Goal: Task Accomplishment & Management: Use online tool/utility

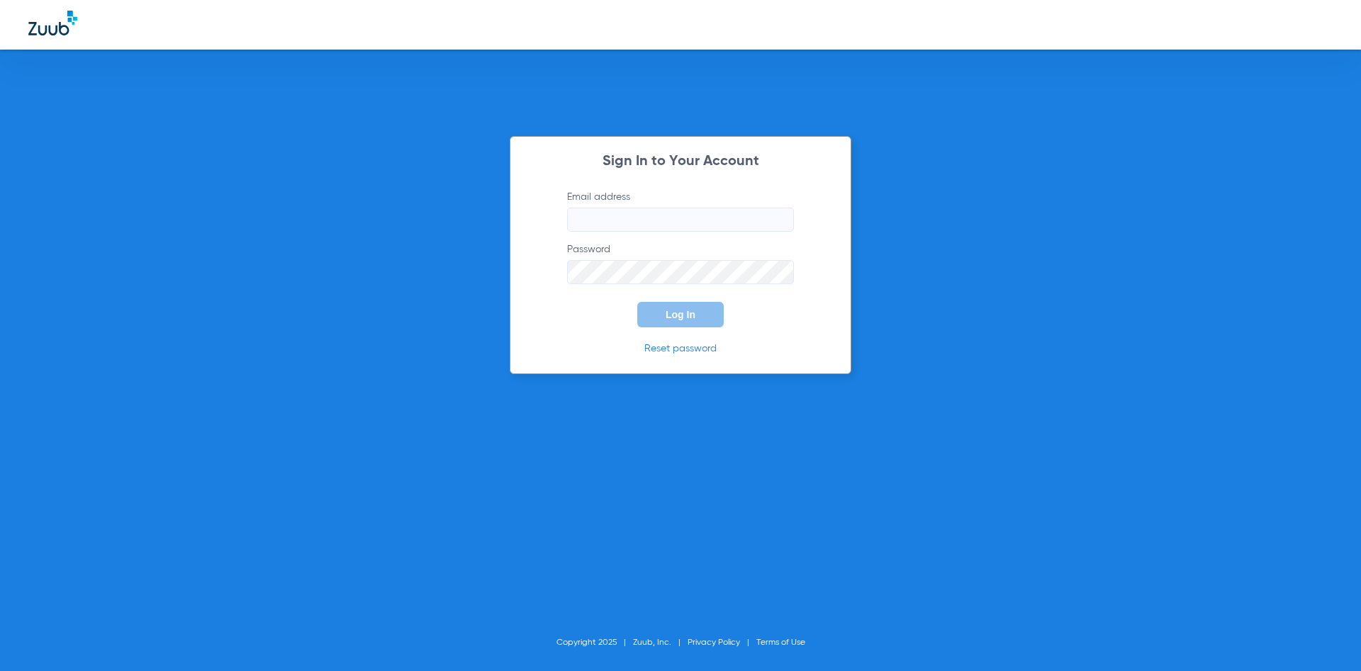
click at [603, 216] on input "Email address" at bounding box center [680, 220] width 227 height 24
type input "[EMAIL_ADDRESS][DOMAIN_NAME]"
click at [655, 318] on button "Log In" at bounding box center [680, 315] width 86 height 26
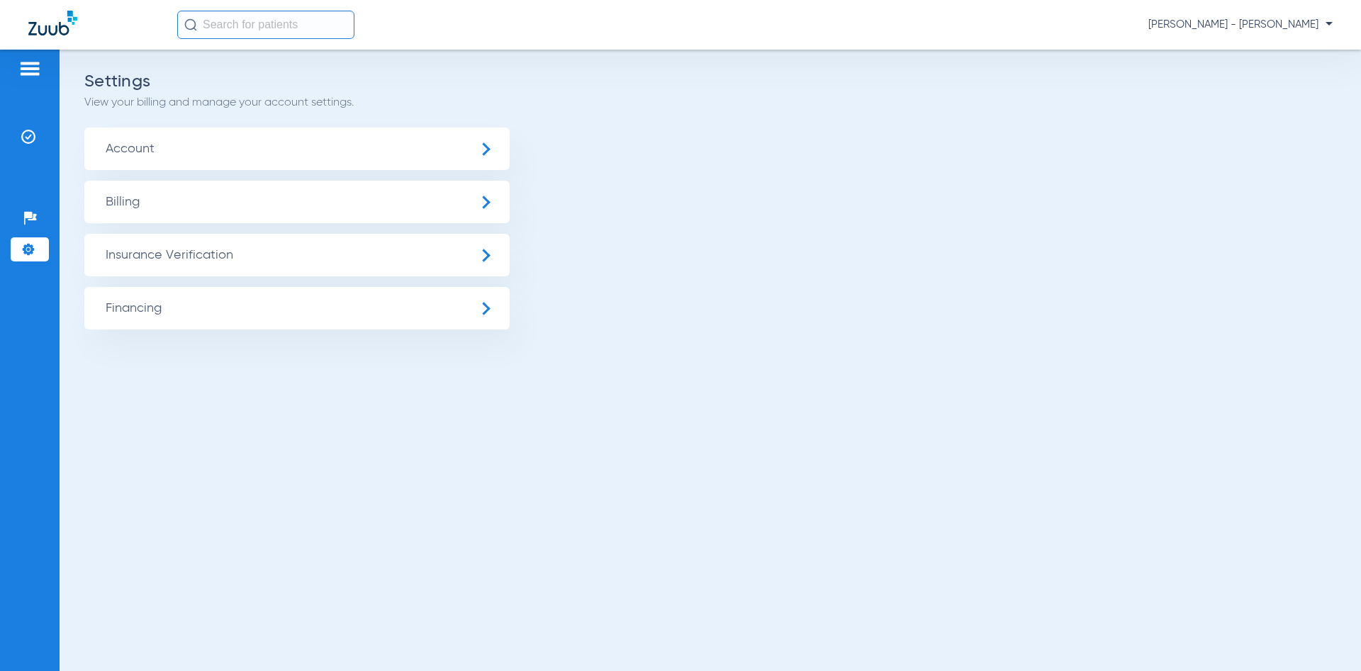
click at [29, 63] on img at bounding box center [29, 68] width 23 height 17
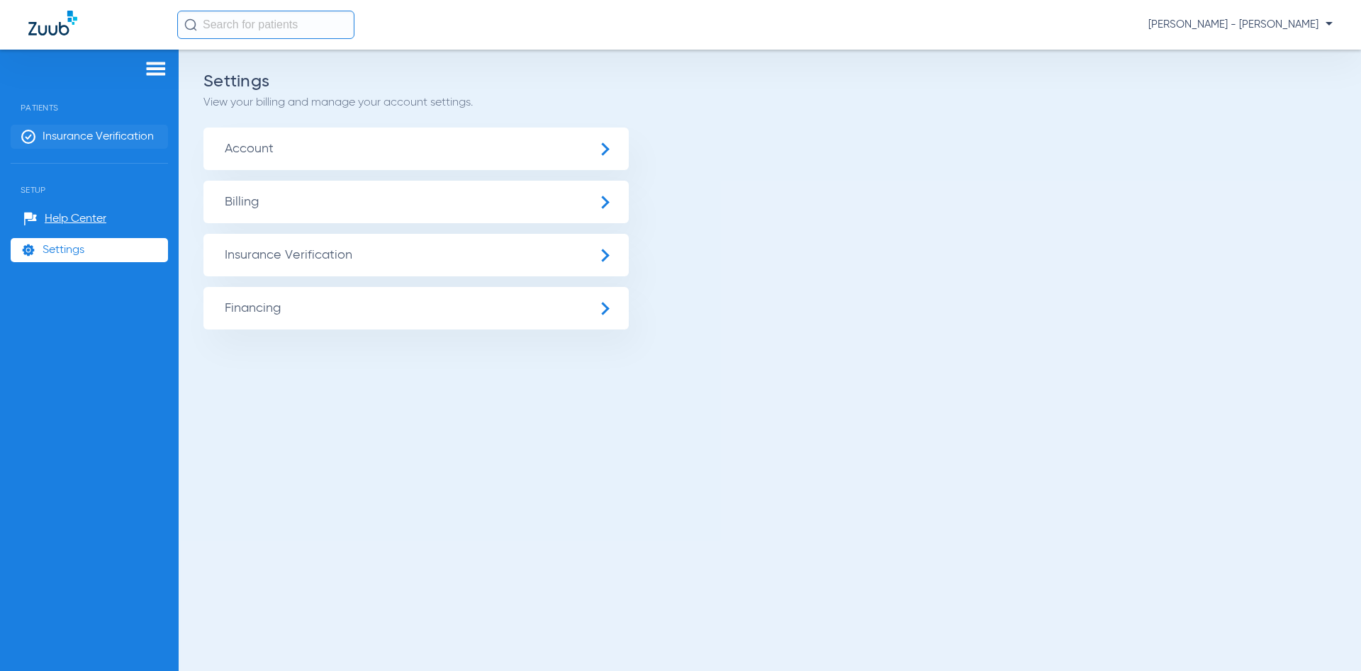
click at [148, 135] on span "Insurance Verification" at bounding box center [98, 137] width 111 height 14
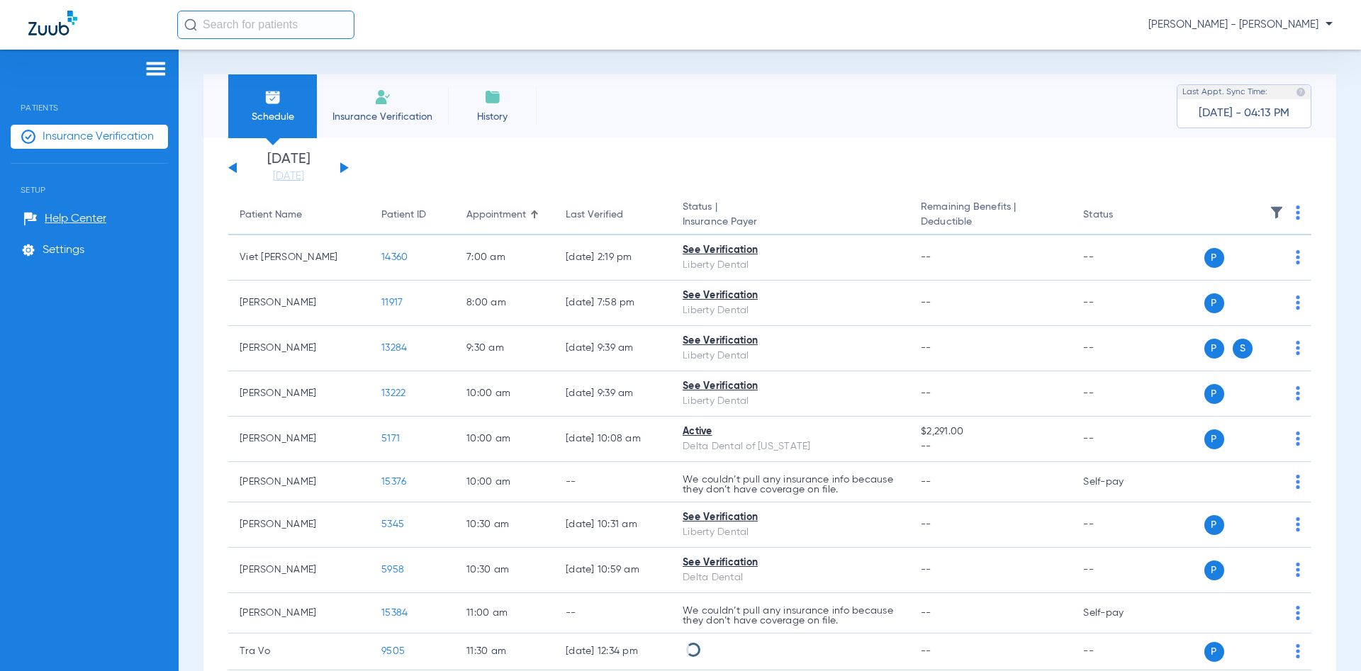
click at [345, 169] on button at bounding box center [344, 167] width 9 height 11
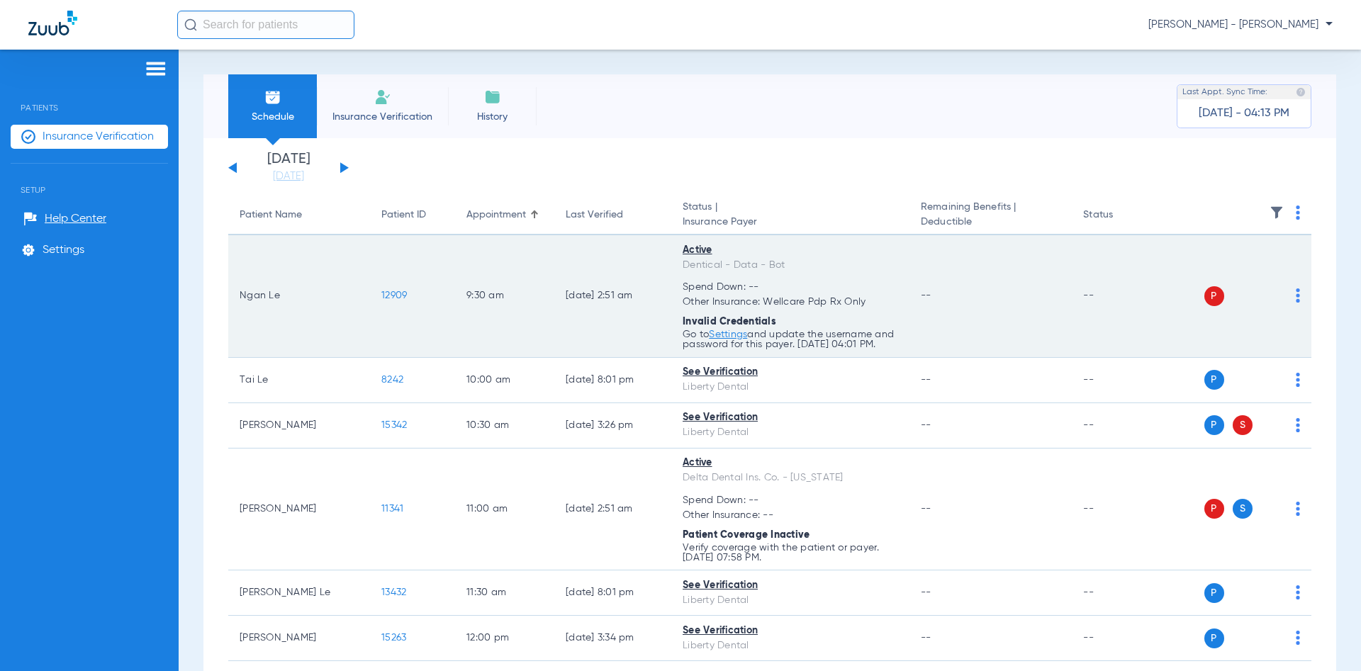
scroll to position [68, 0]
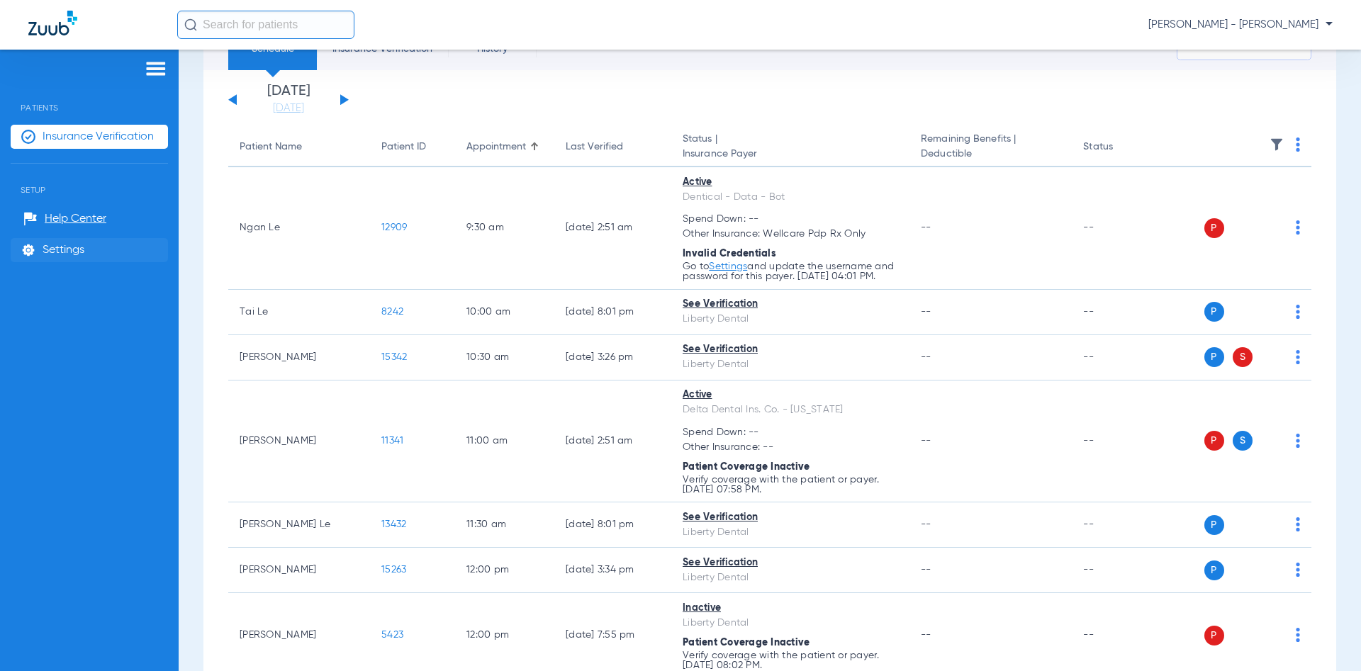
click at [74, 247] on span "Settings" at bounding box center [64, 250] width 42 height 14
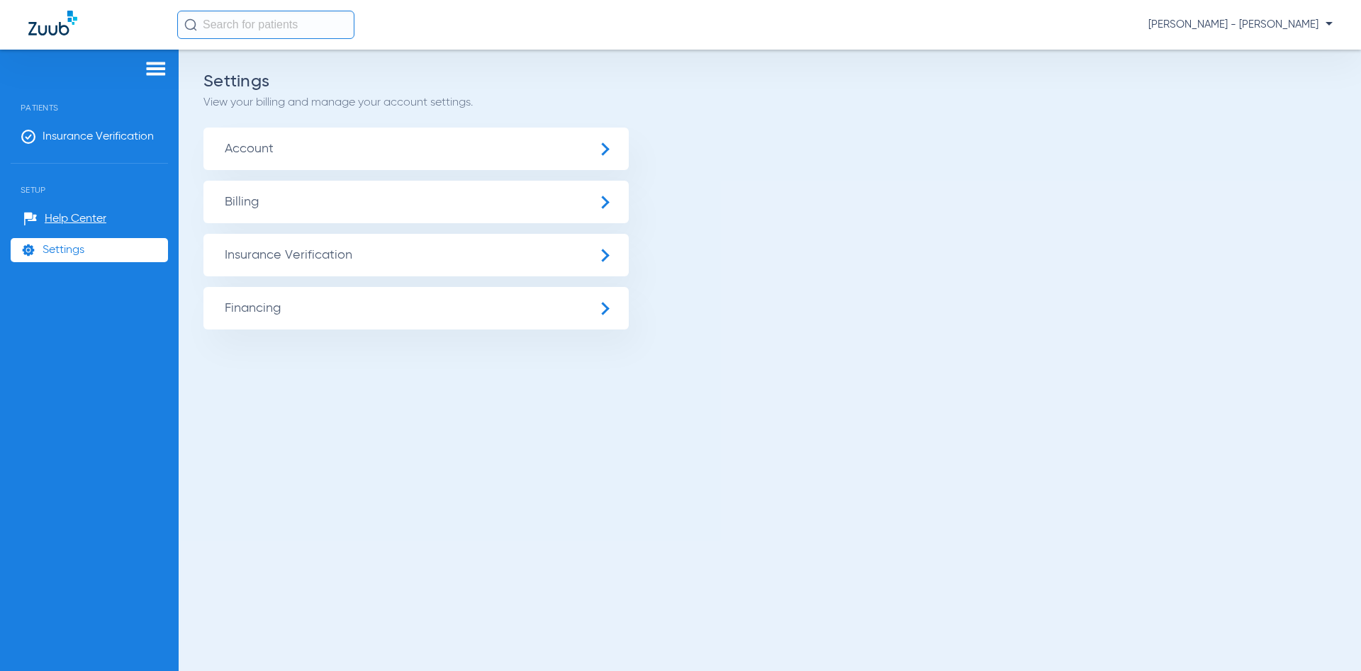
click at [363, 250] on span "Insurance Verification" at bounding box center [415, 255] width 425 height 43
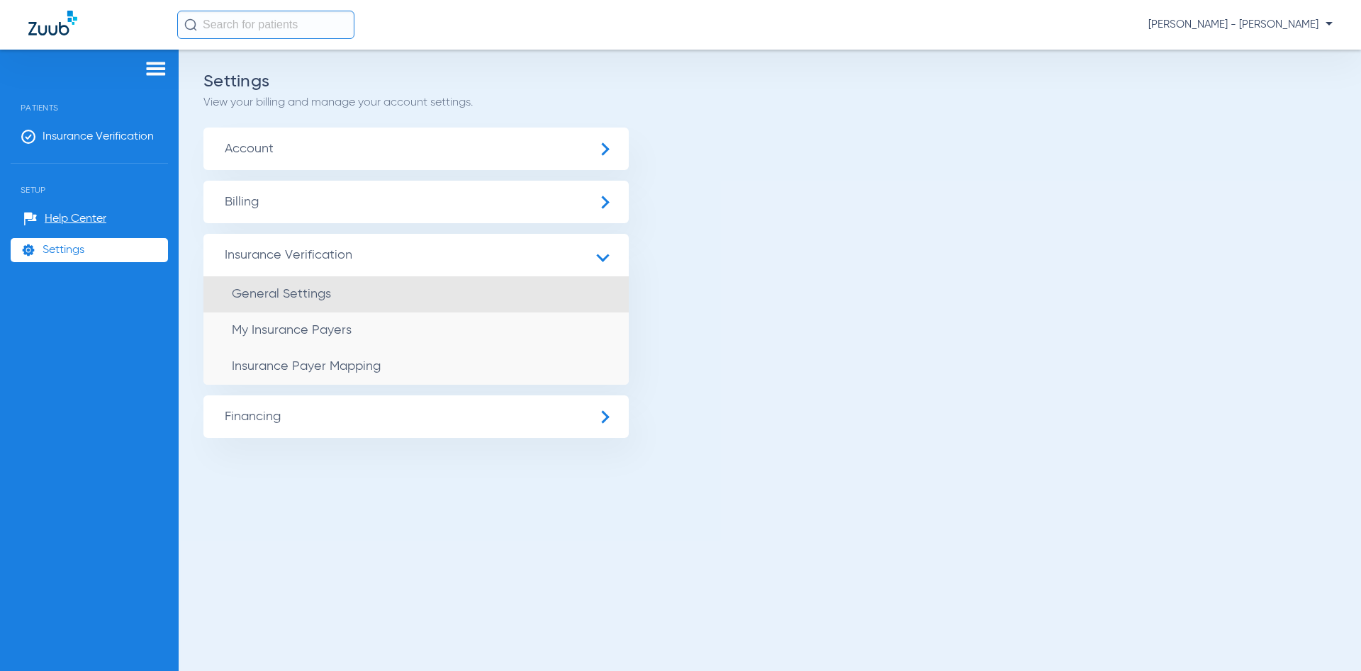
click at [494, 291] on li "General Settings" at bounding box center [415, 294] width 425 height 36
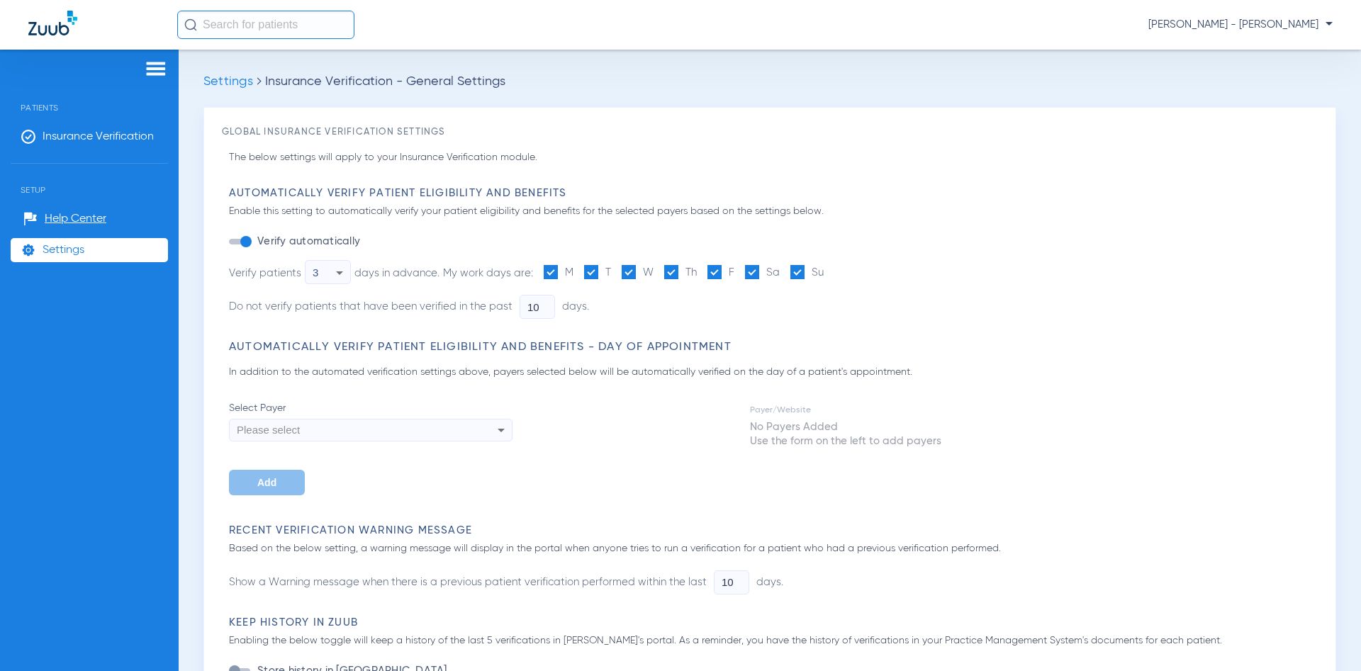
type input "0"
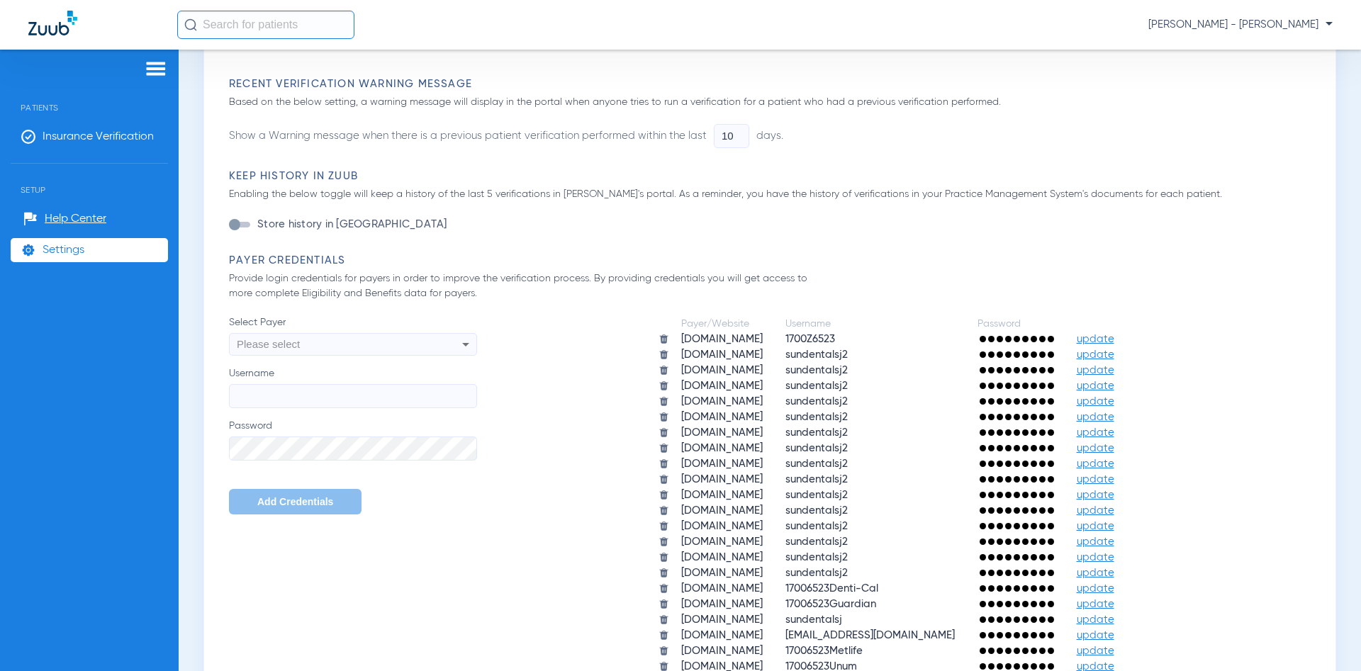
scroll to position [476, 0]
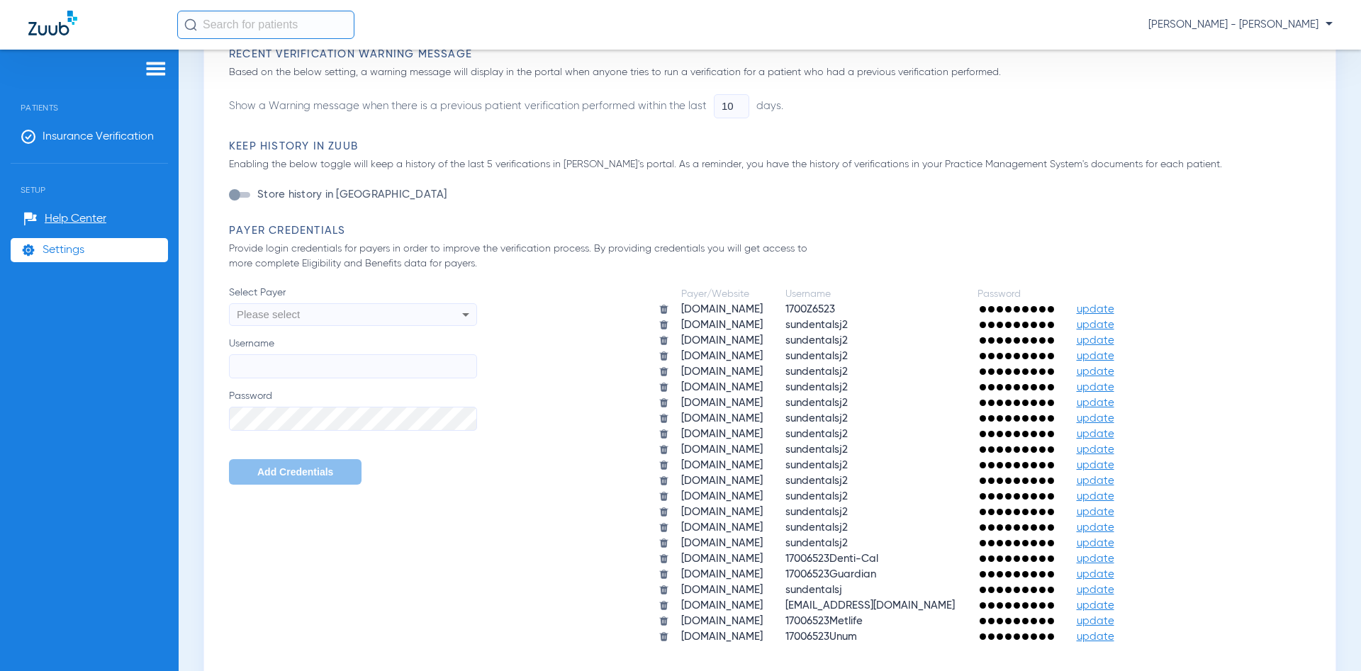
click at [1114, 606] on span "update" at bounding box center [1096, 605] width 38 height 11
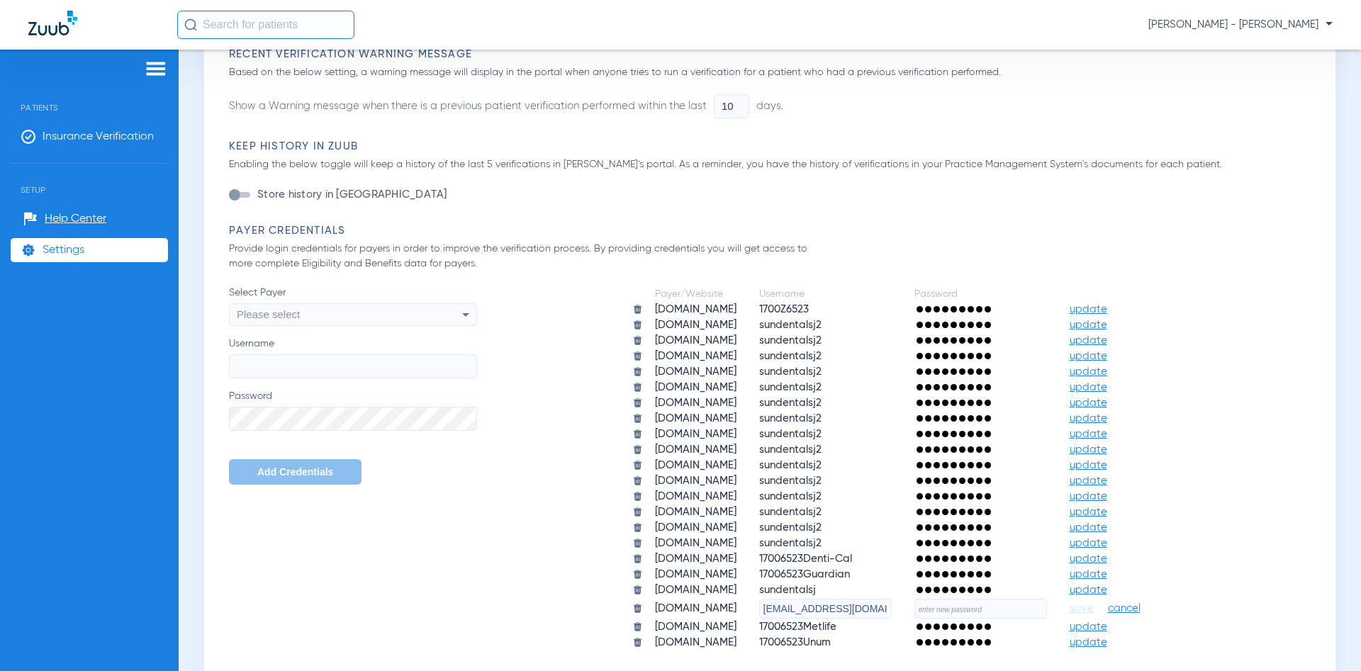
click at [1025, 610] on input "text" at bounding box center [980, 609] width 133 height 20
type input "s"
type input "Sundentalking5678"
click at [1094, 607] on span "save" at bounding box center [1082, 609] width 24 height 13
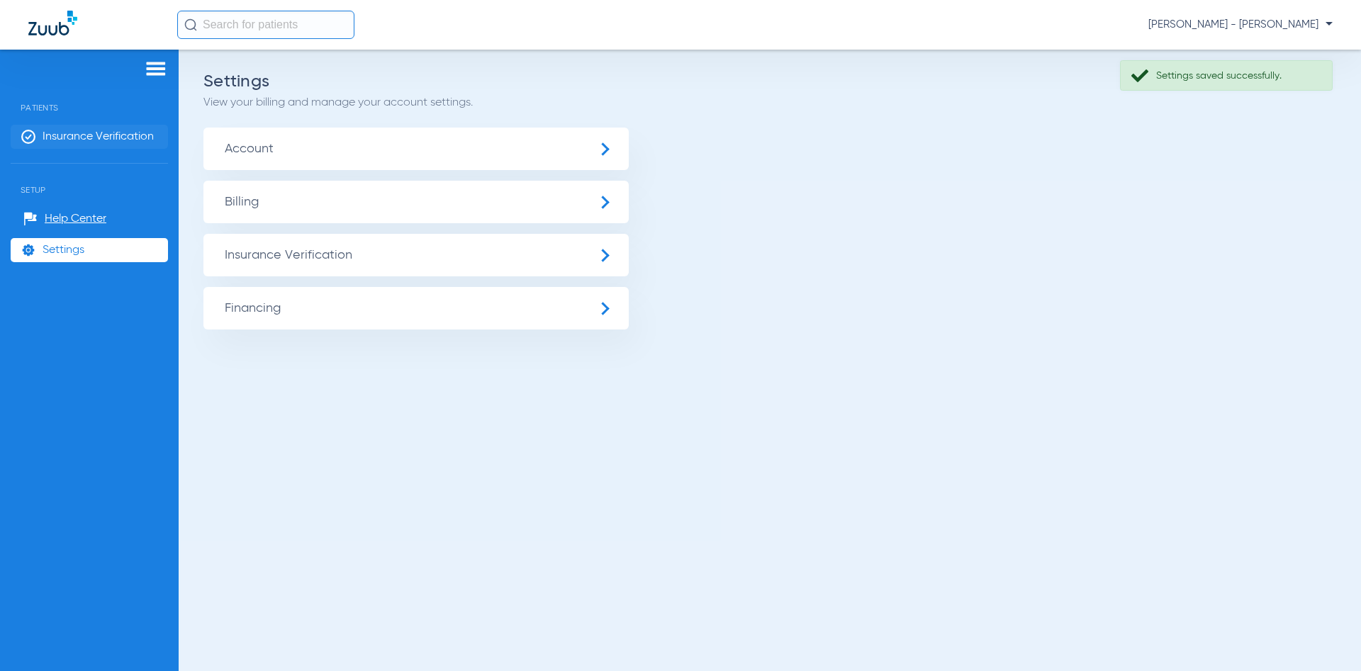
click at [133, 141] on span "Insurance Verification" at bounding box center [98, 137] width 111 height 14
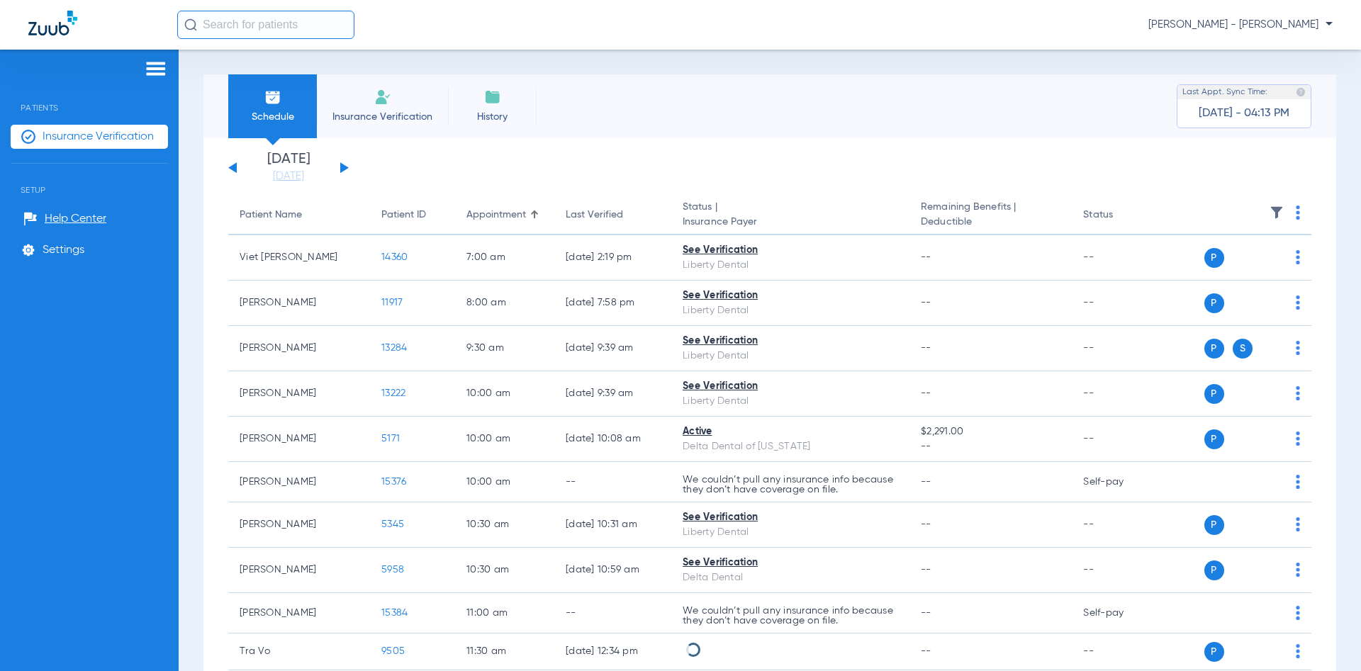
click at [343, 167] on button at bounding box center [344, 167] width 9 height 11
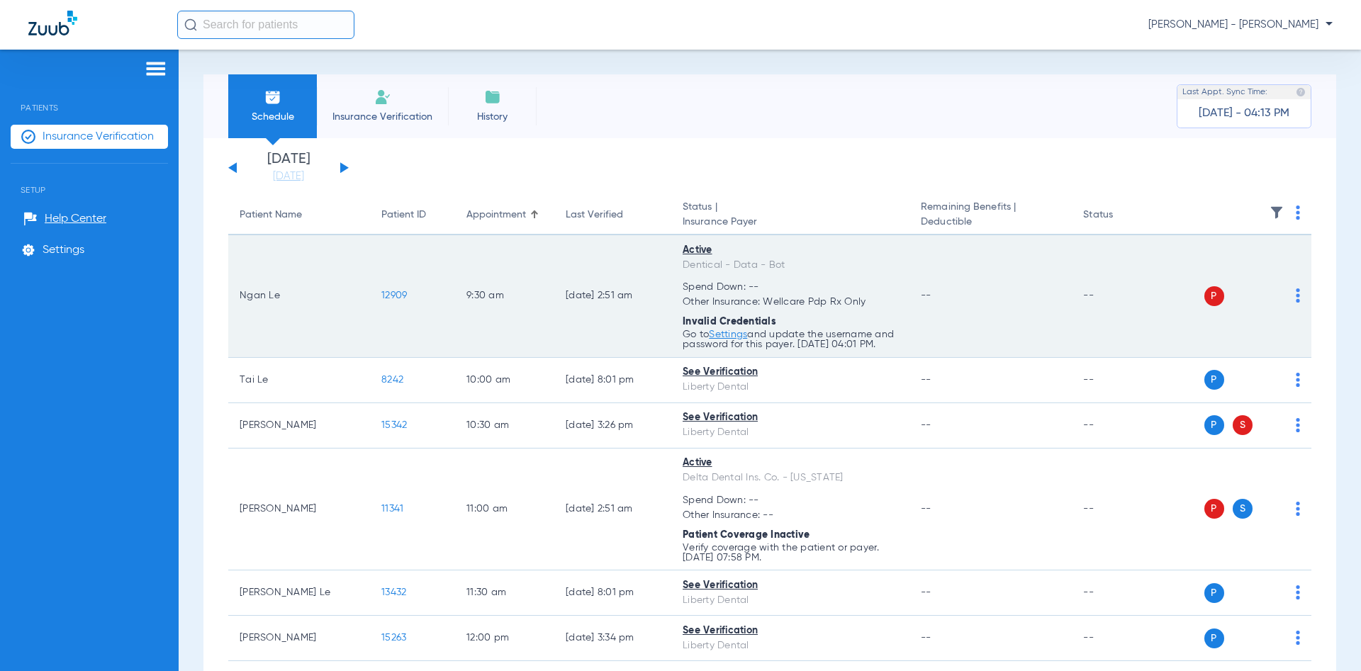
click at [1294, 296] on div "P S" at bounding box center [1234, 296] width 133 height 20
click at [1299, 301] on img at bounding box center [1298, 296] width 4 height 14
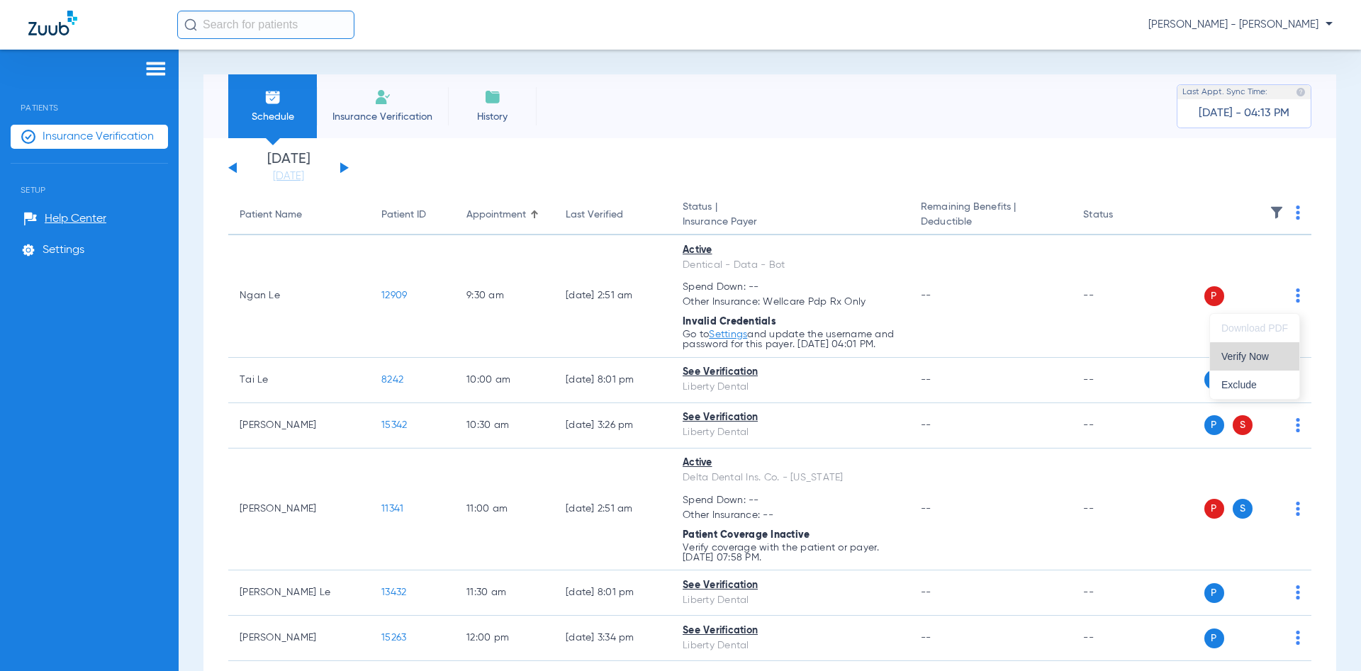
click at [1266, 364] on button "Verify Now" at bounding box center [1254, 356] width 89 height 28
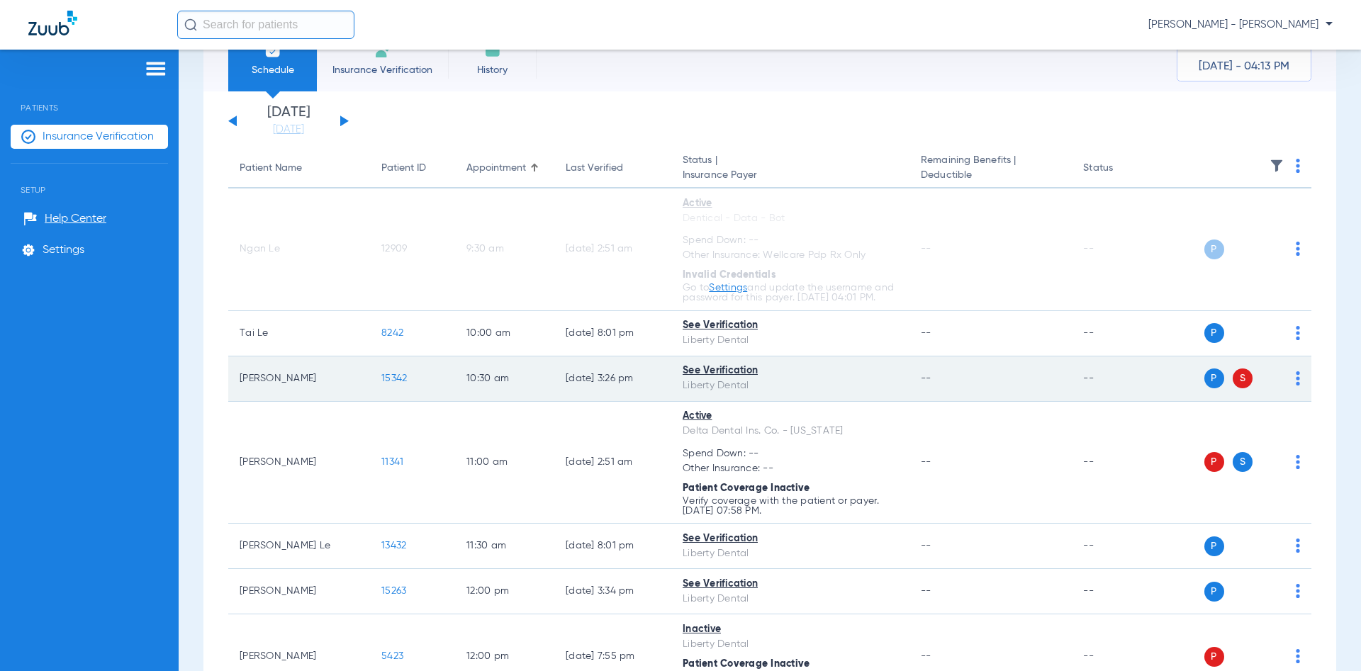
scroll to position [68, 0]
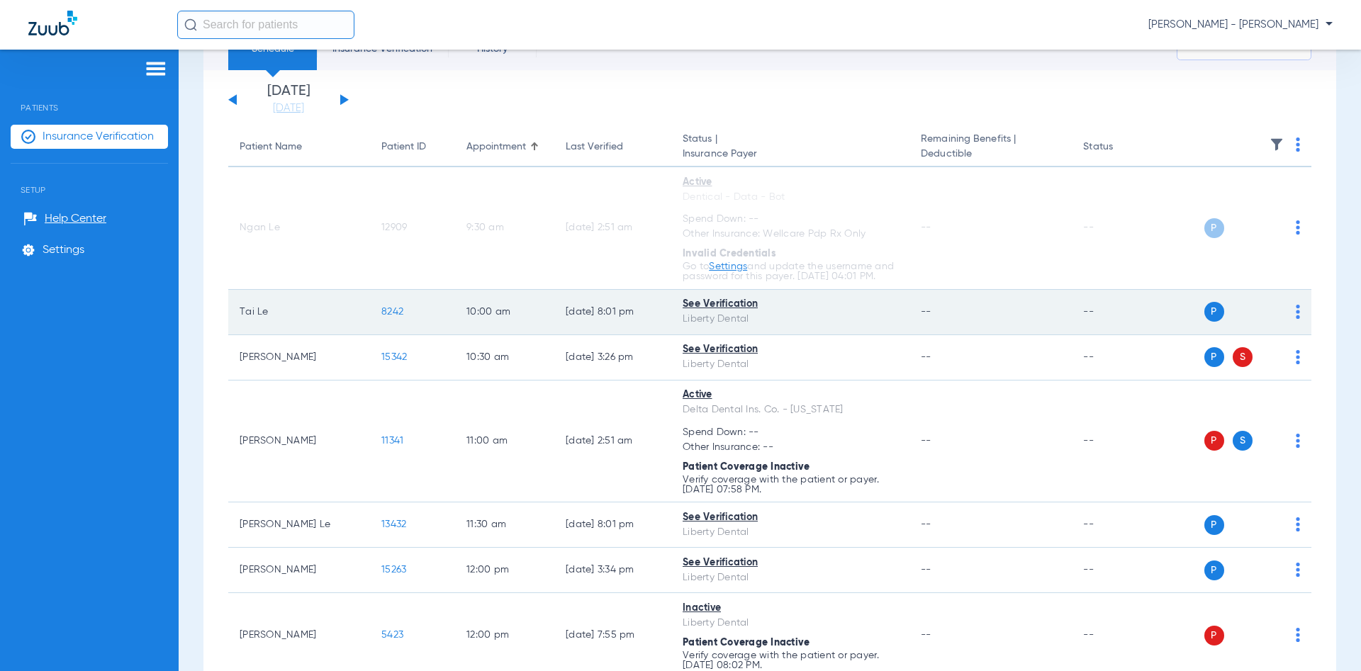
click at [1301, 323] on td "P S" at bounding box center [1240, 312] width 144 height 45
click at [1294, 322] on div "P S" at bounding box center [1234, 312] width 133 height 20
click at [1297, 319] on img at bounding box center [1298, 312] width 4 height 14
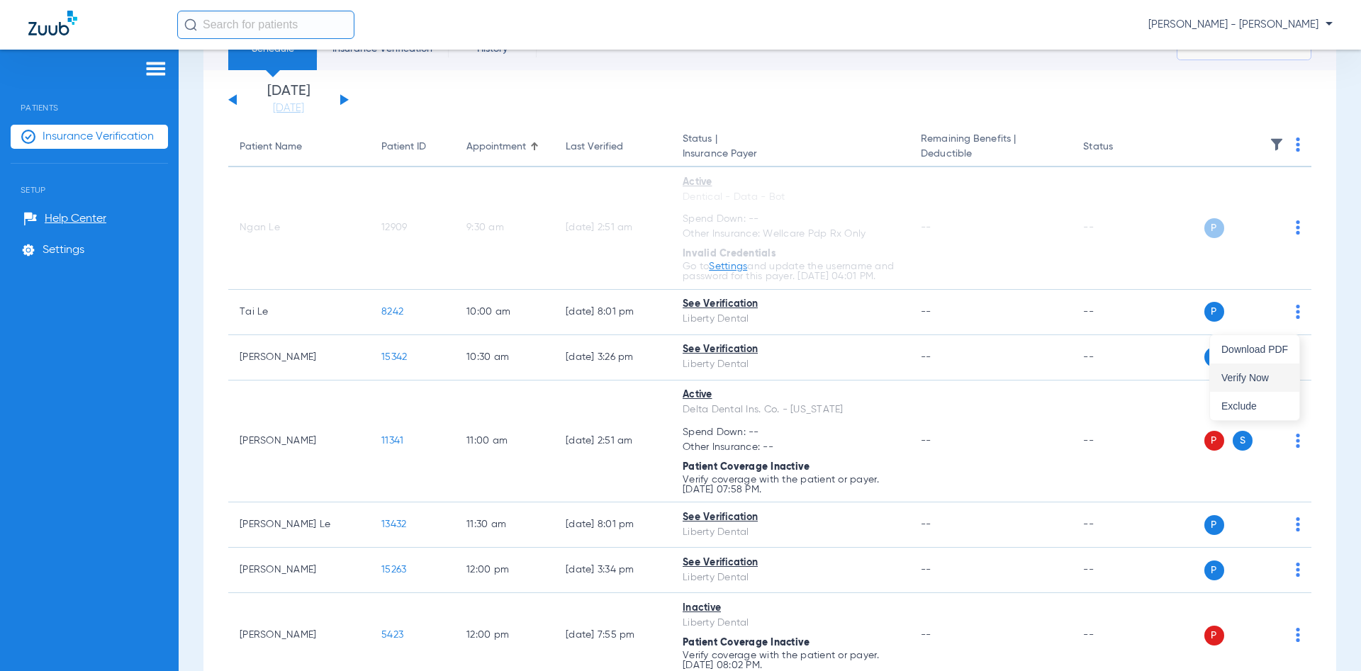
click at [1272, 372] on button "Verify Now" at bounding box center [1254, 378] width 89 height 28
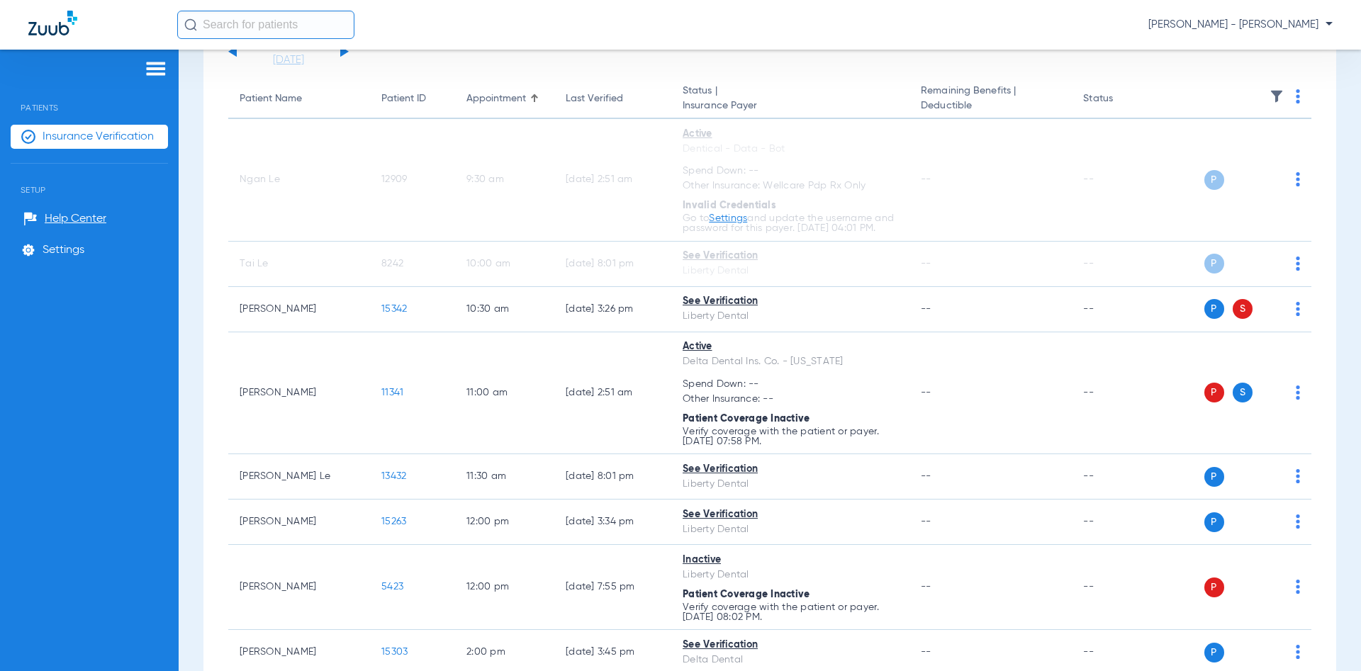
scroll to position [136, 0]
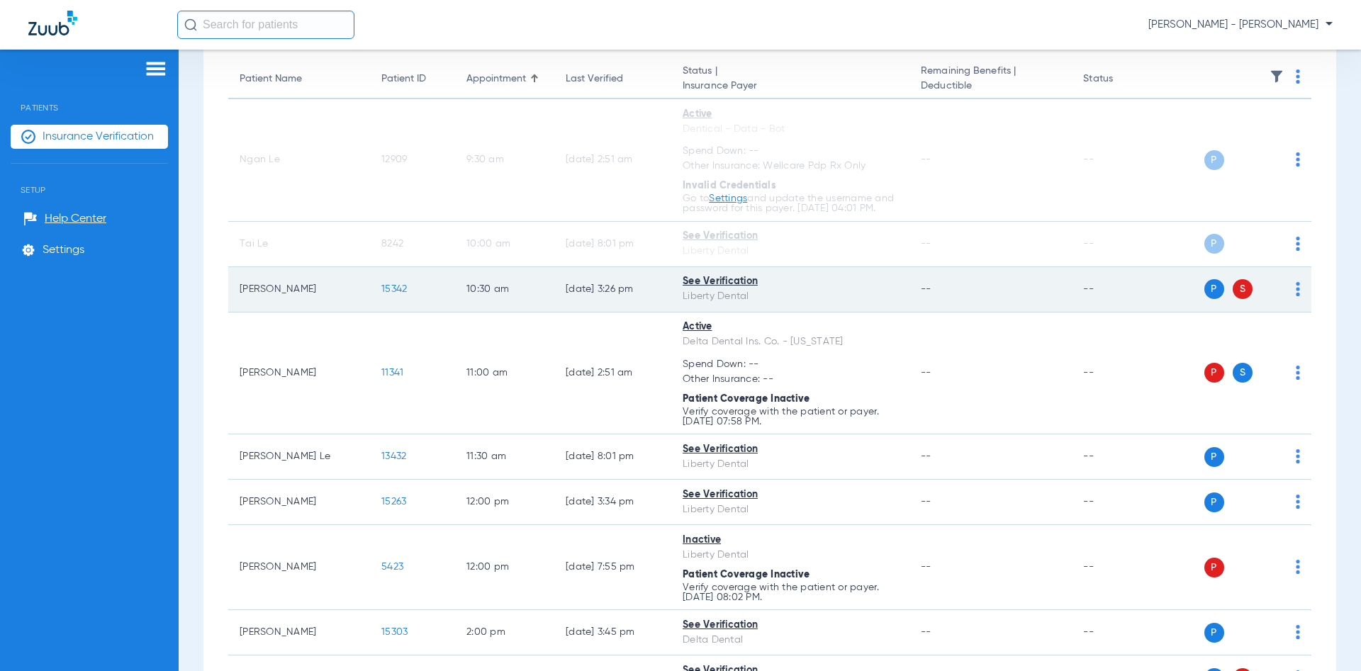
click at [1299, 296] on img at bounding box center [1298, 289] width 4 height 14
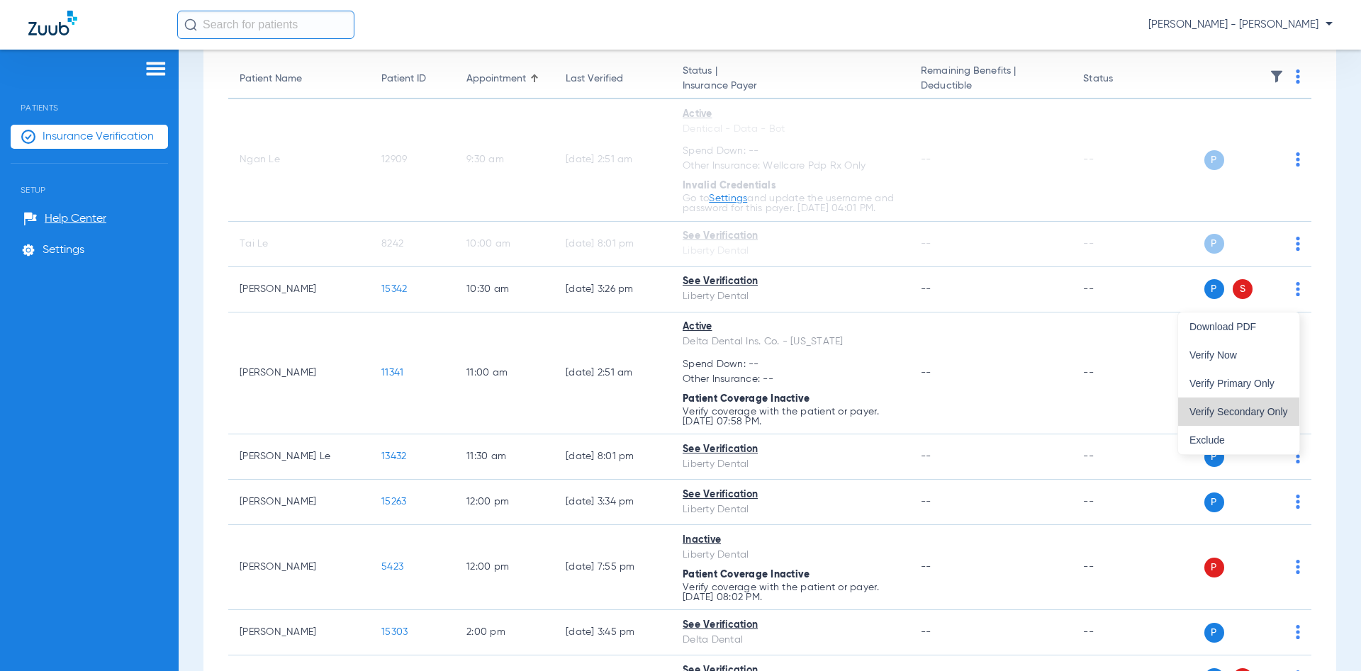
click at [1255, 408] on span "Verify Secondary Only" at bounding box center [1238, 412] width 99 height 10
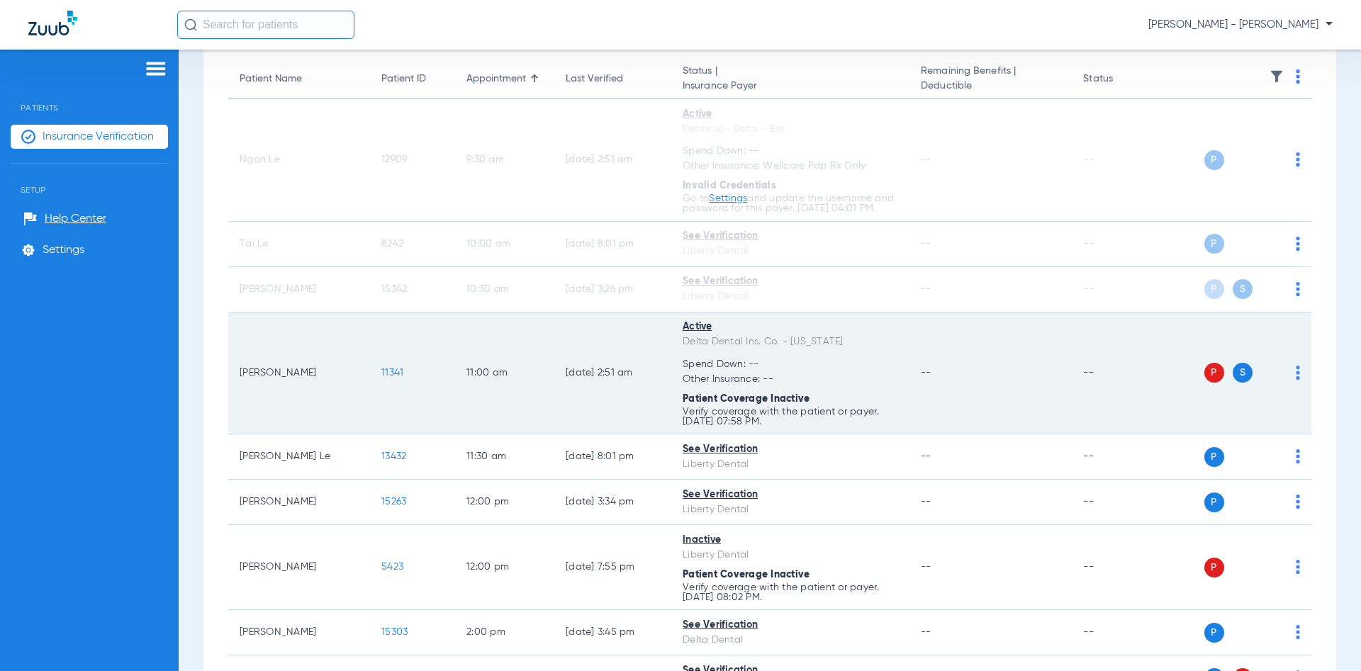
click at [1300, 384] on td "P S" at bounding box center [1240, 374] width 144 height 123
click at [1299, 380] on img at bounding box center [1298, 373] width 4 height 14
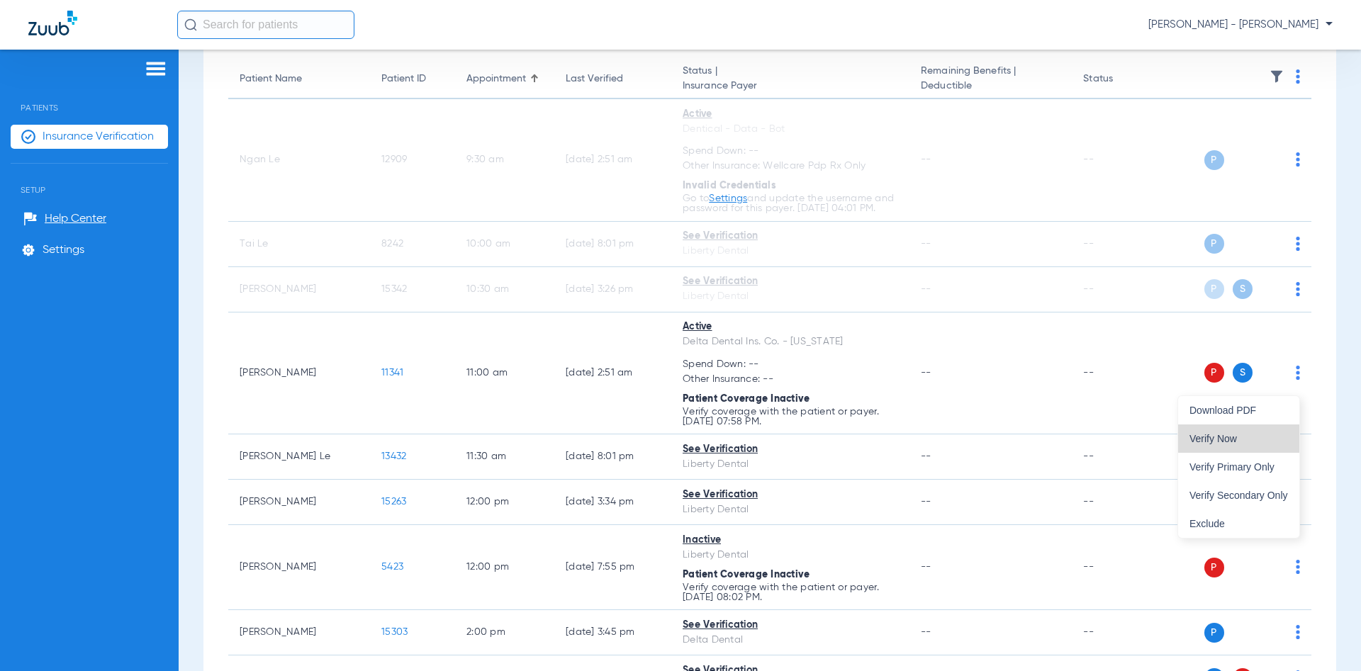
click at [1267, 436] on span "Verify Now" at bounding box center [1238, 439] width 99 height 10
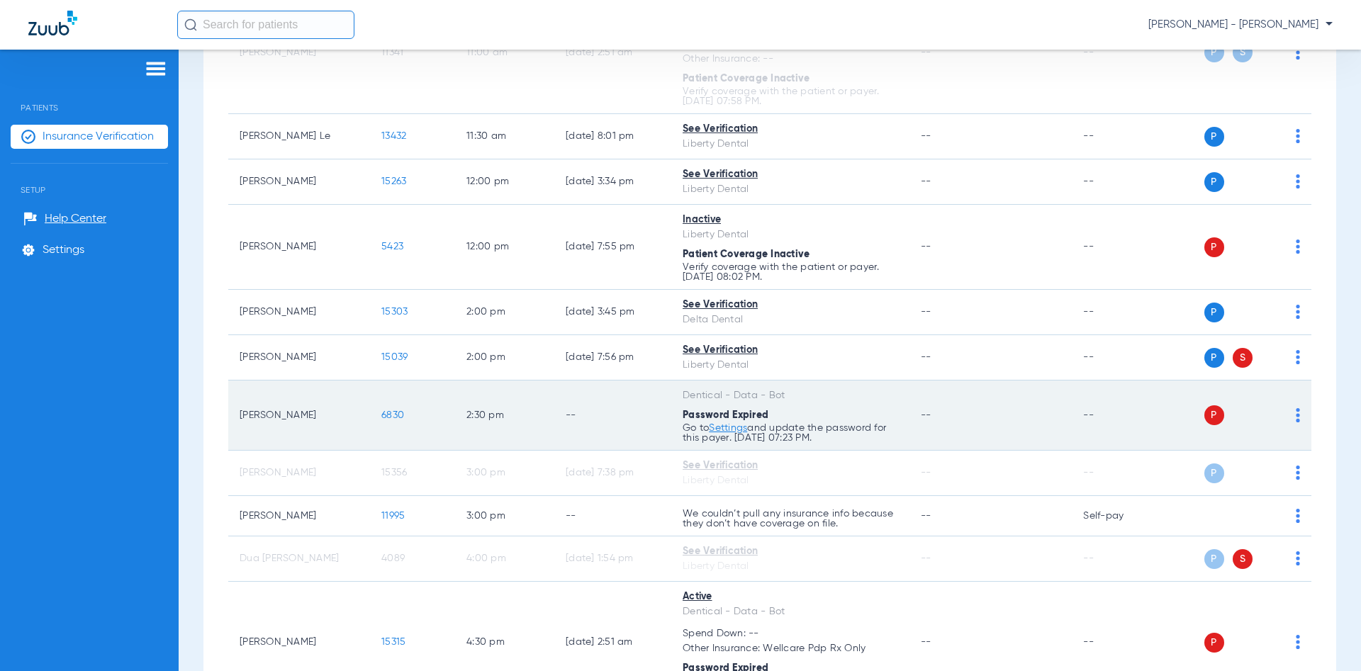
scroll to position [476, 0]
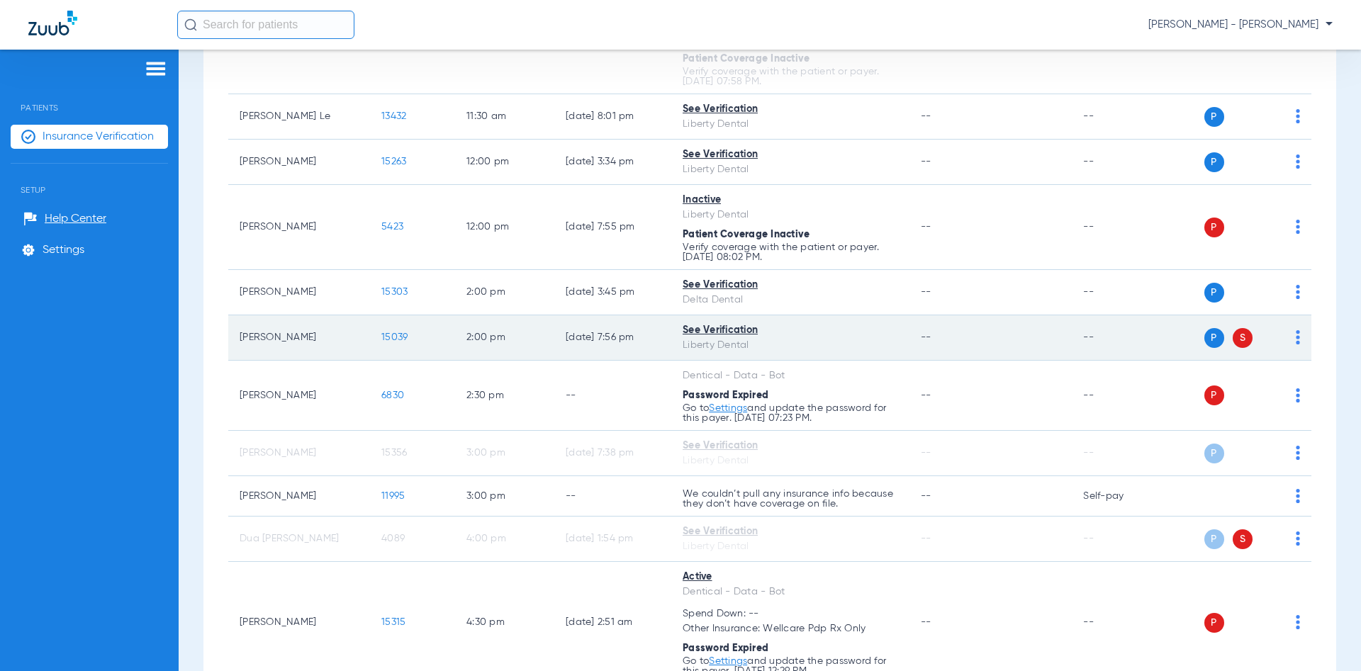
click at [1301, 347] on td "P S" at bounding box center [1240, 337] width 144 height 45
click at [1297, 345] on img at bounding box center [1298, 337] width 4 height 14
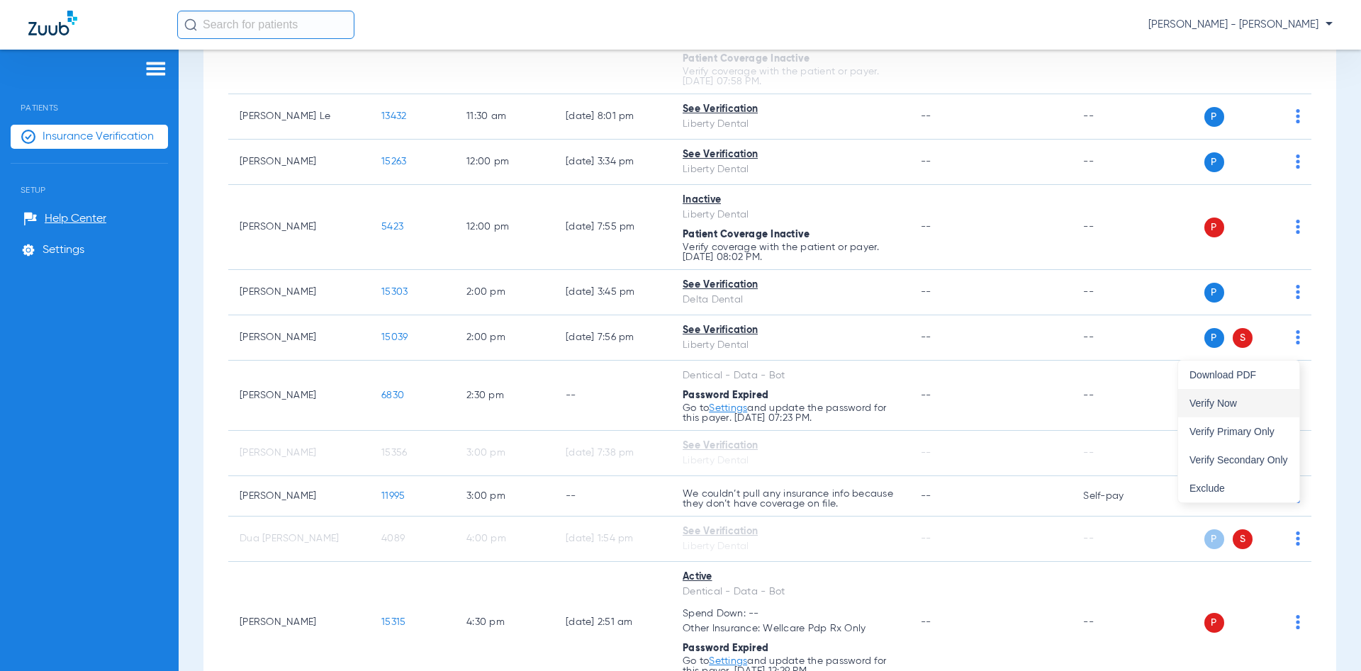
click at [1272, 397] on button "Verify Now" at bounding box center [1238, 403] width 121 height 28
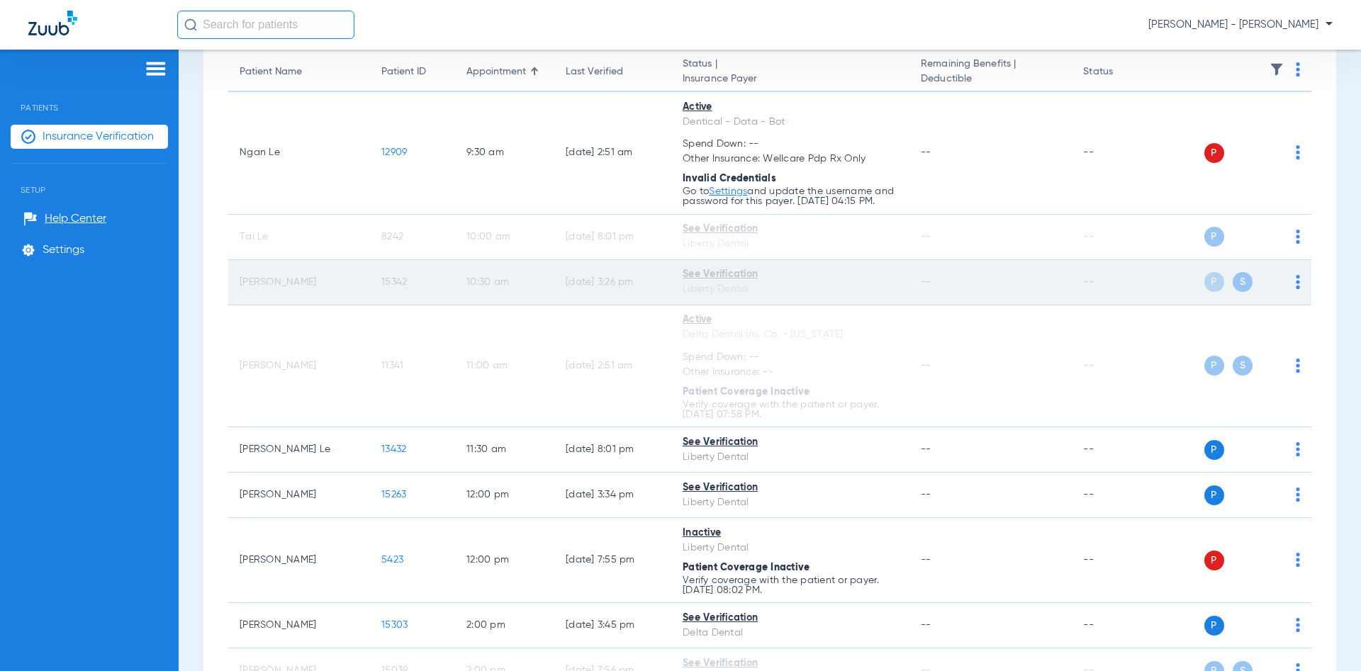
scroll to position [68, 0]
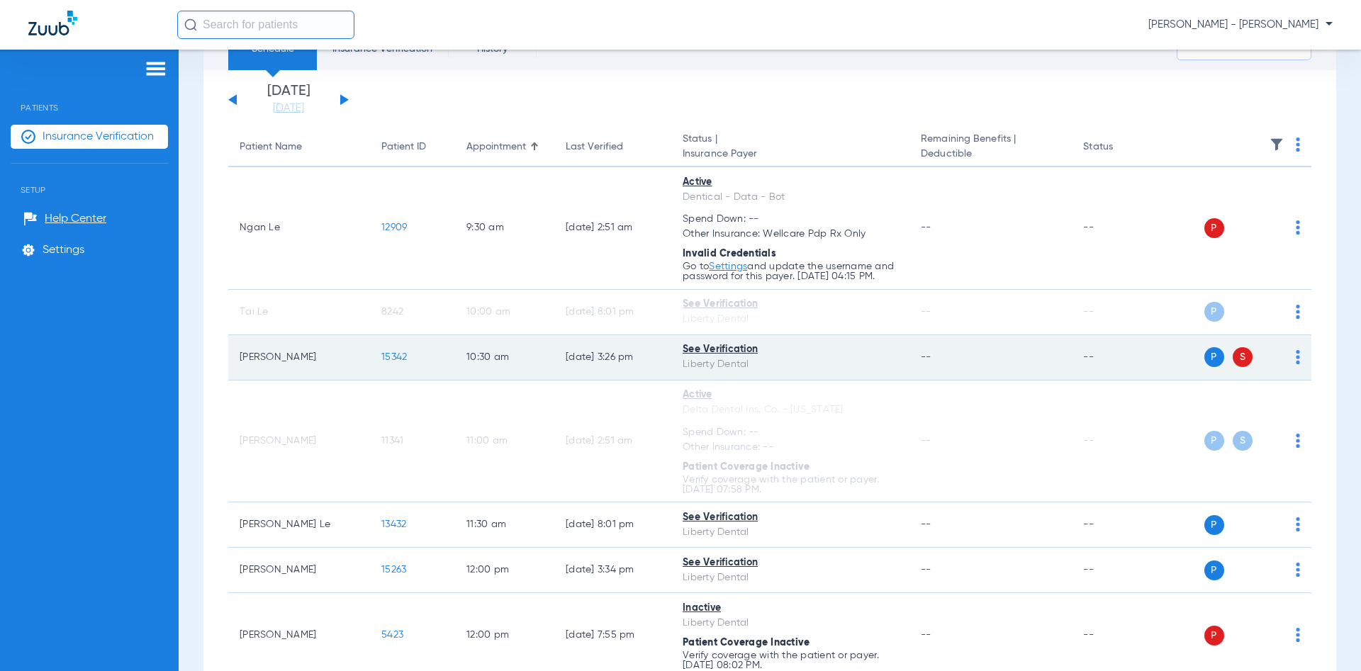
click at [388, 362] on span "15342" at bounding box center [394, 357] width 26 height 10
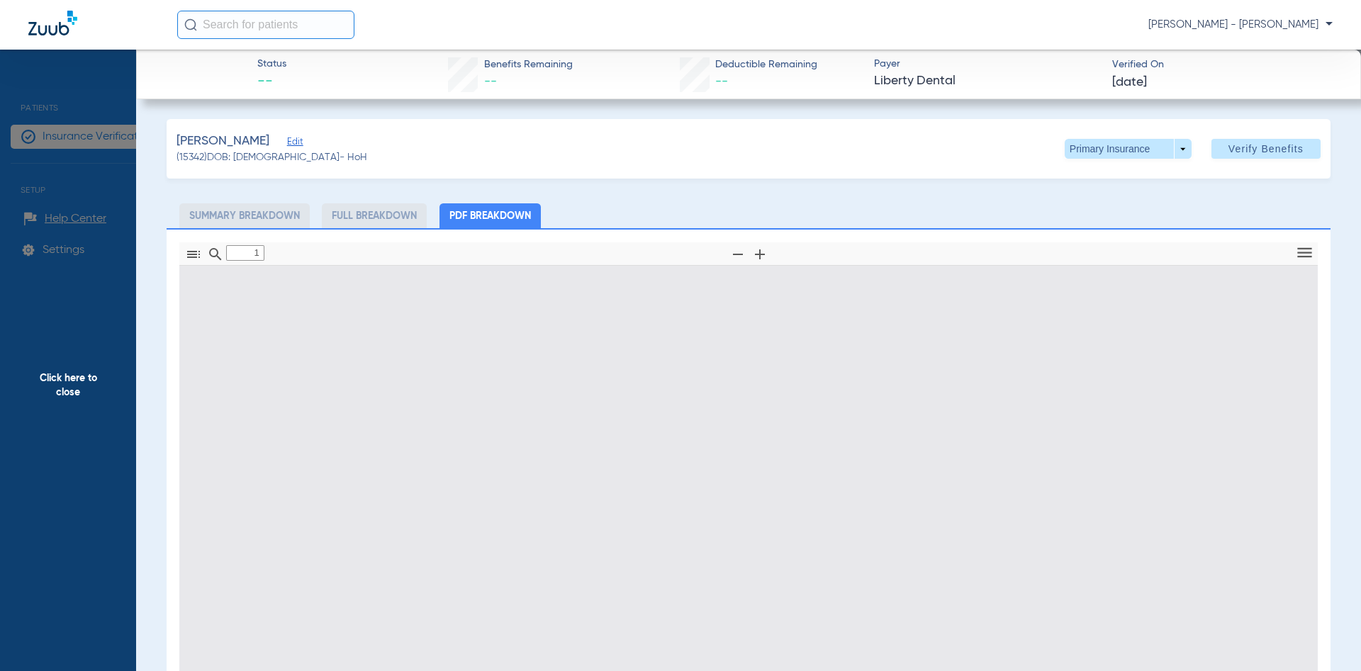
type input "0"
select select "page-width"
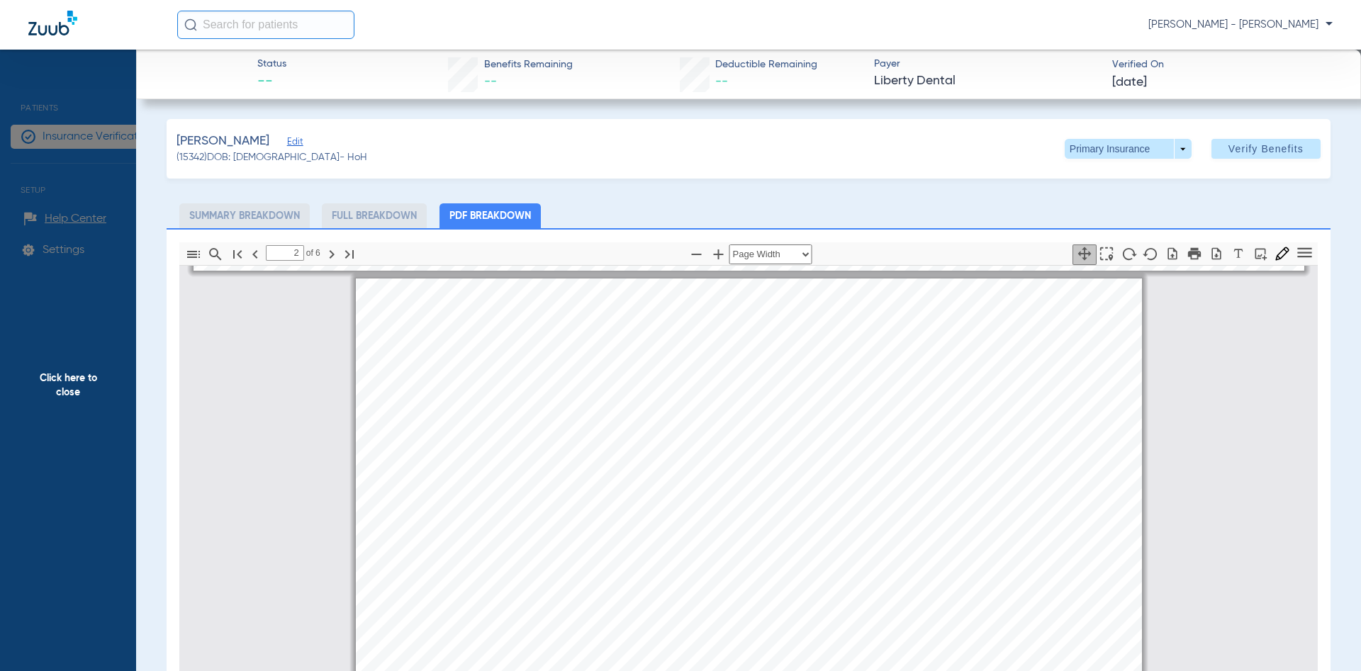
scroll to position [964, 0]
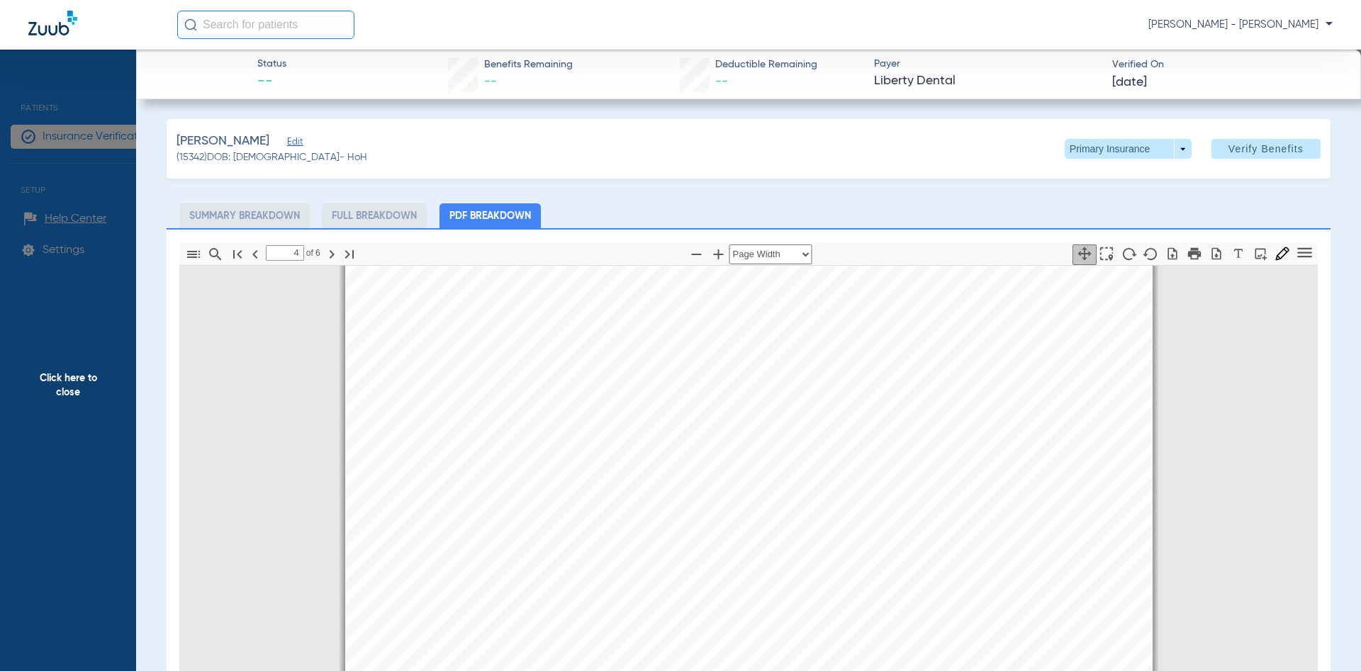
type input "5"
click at [65, 380] on span "Click here to close" at bounding box center [68, 385] width 136 height 671
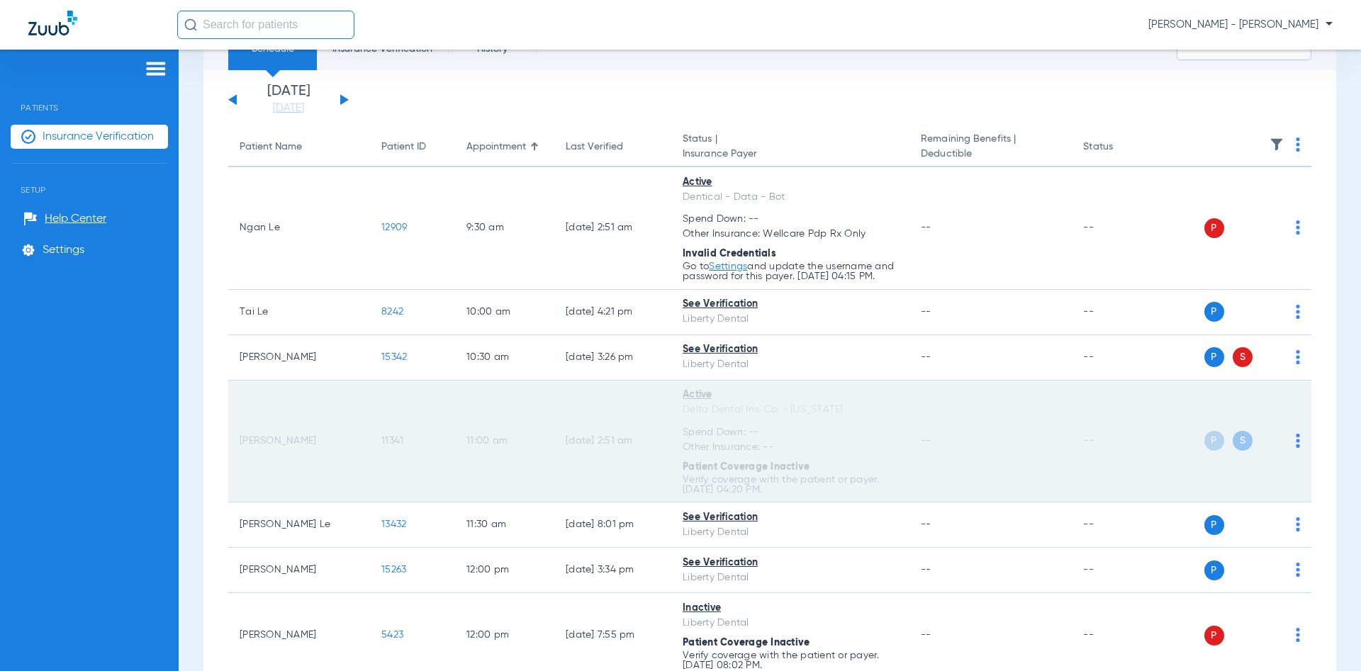
scroll to position [204, 0]
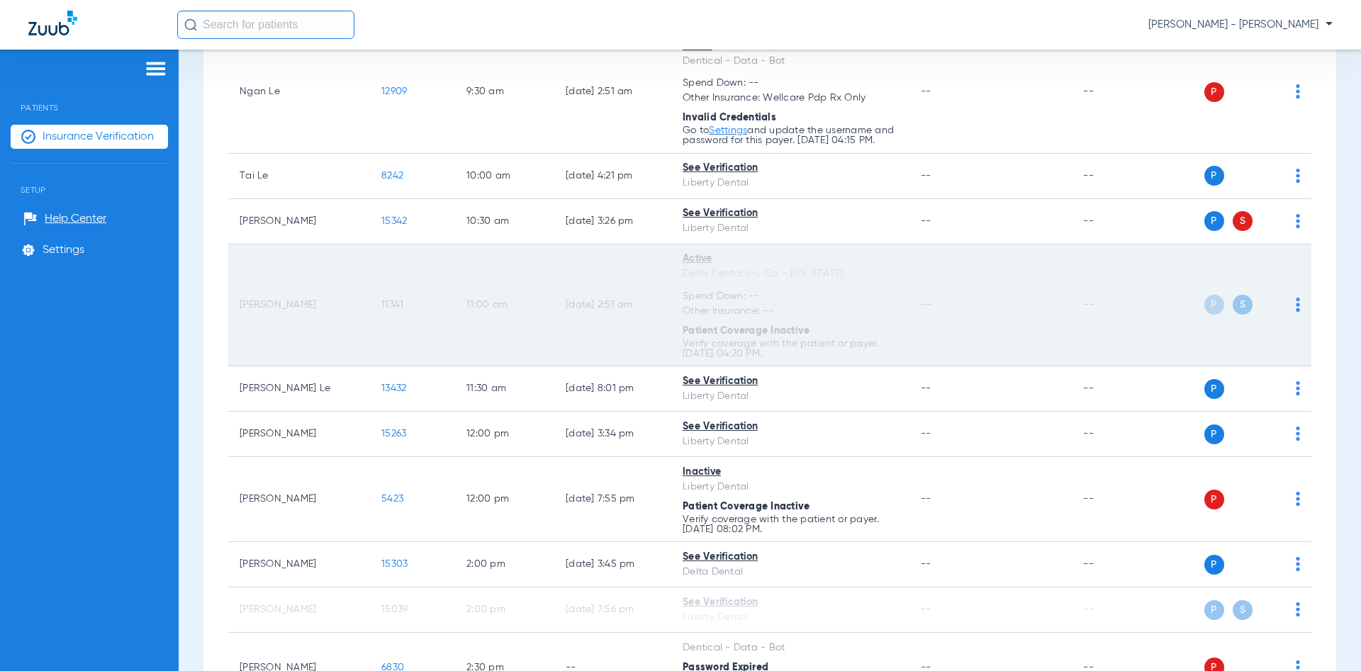
click at [388, 310] on span "11341" at bounding box center [392, 305] width 22 height 10
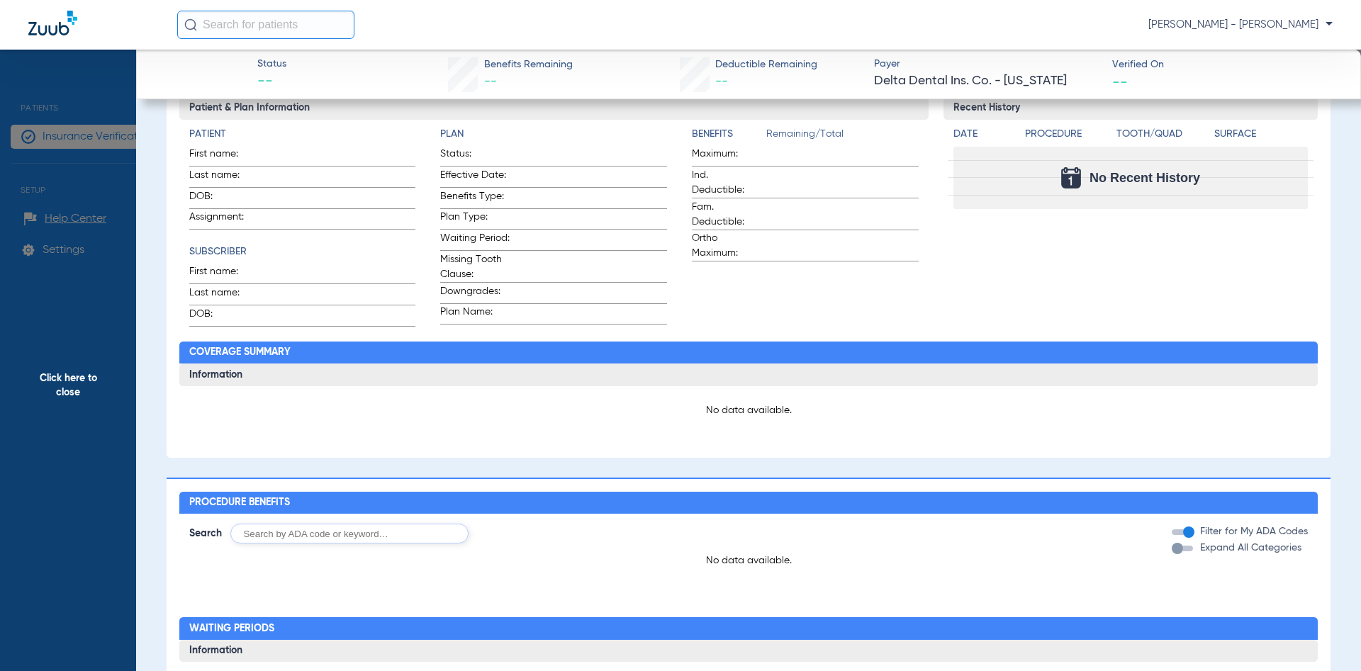
scroll to position [0, 0]
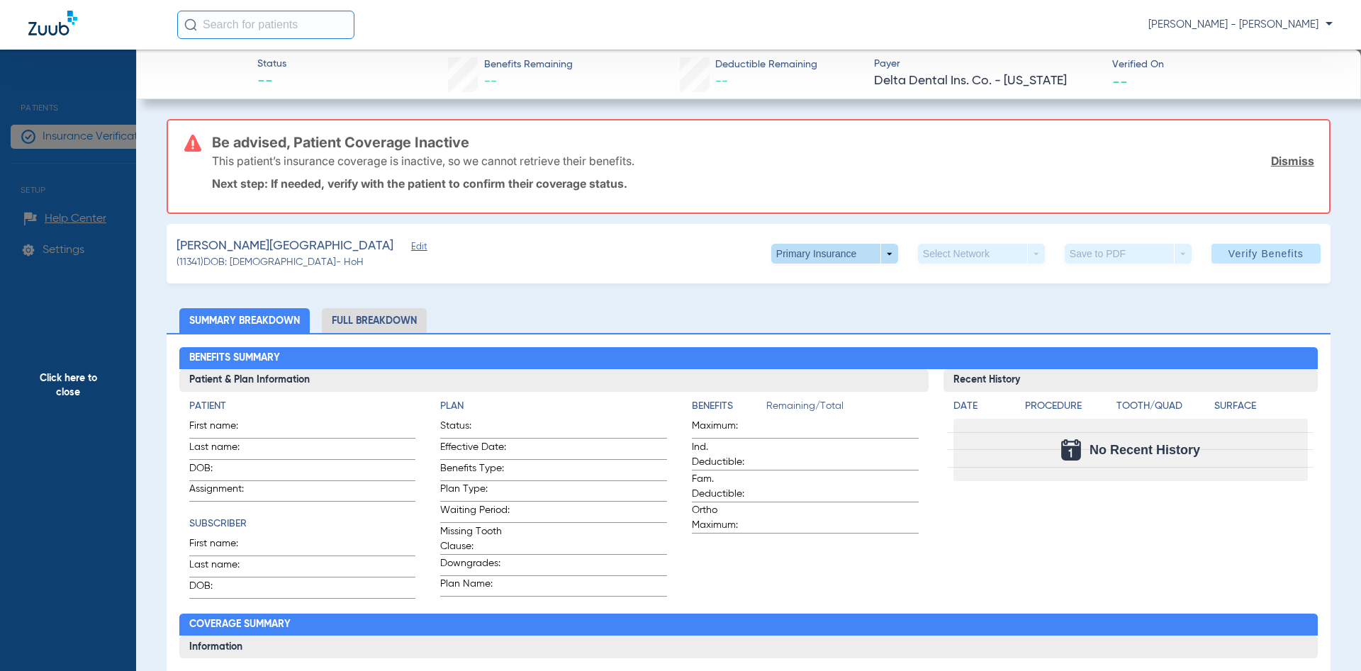
click at [883, 252] on span at bounding box center [834, 254] width 127 height 20
click at [838, 303] on button "Secondary Insurance" at bounding box center [830, 310] width 116 height 28
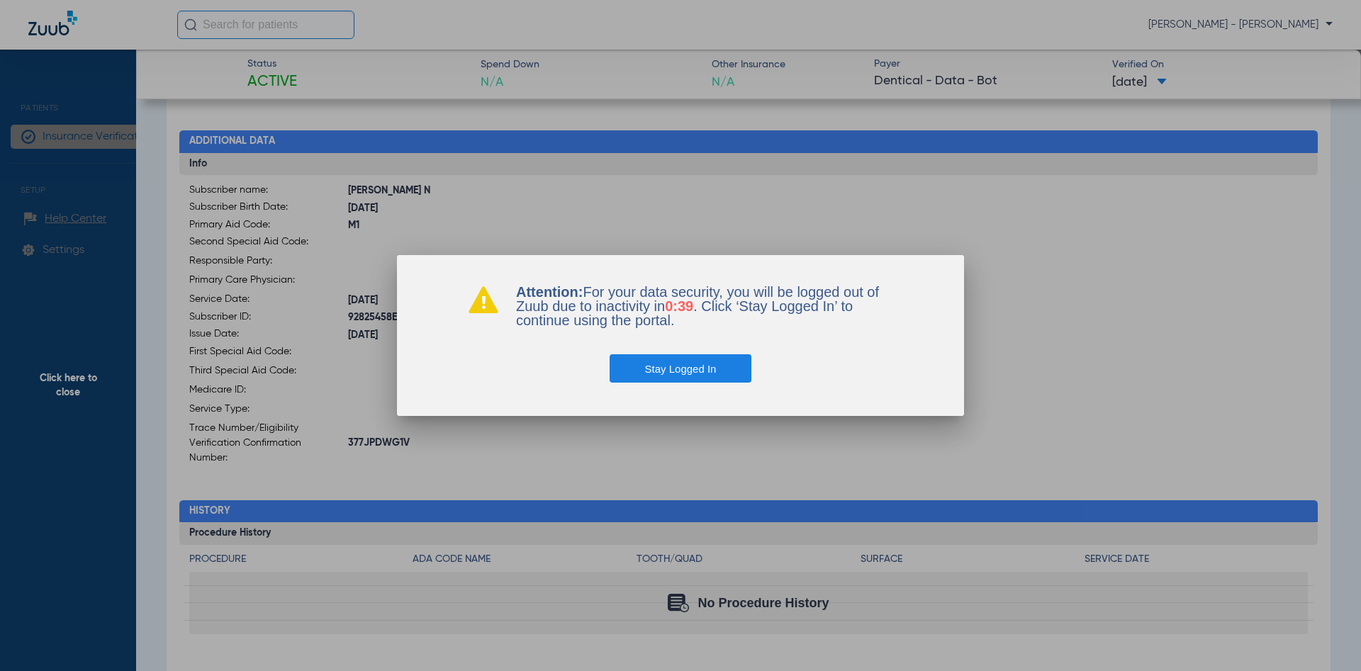
scroll to position [430, 0]
click at [707, 357] on button "Stay Logged In" at bounding box center [681, 368] width 142 height 28
